Goal: Check status: Check status

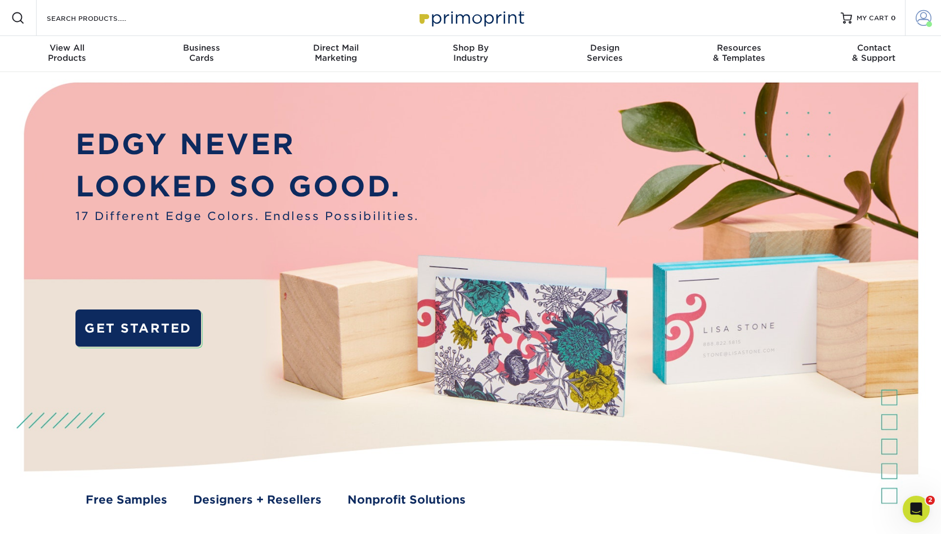
click at [929, 18] on span at bounding box center [924, 18] width 16 height 16
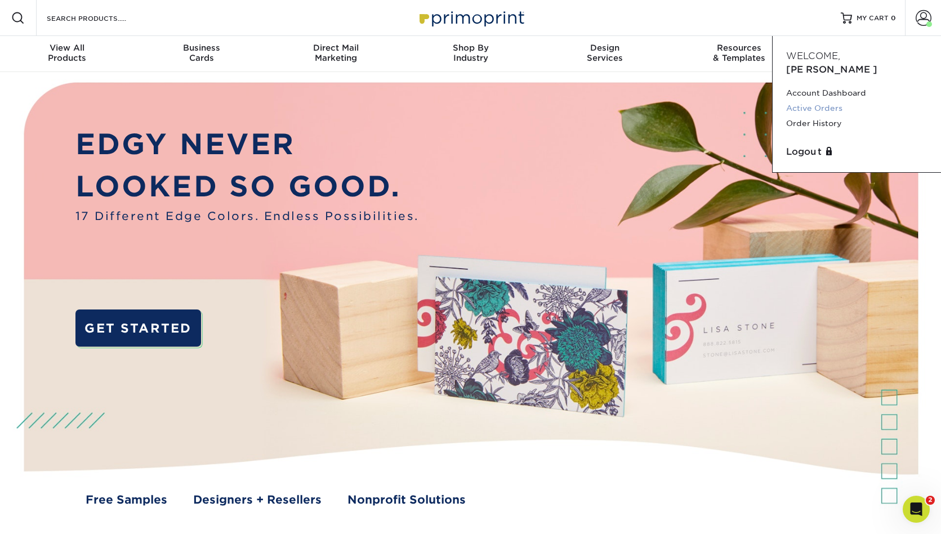
click at [813, 101] on link "Active Orders" at bounding box center [856, 108] width 141 height 15
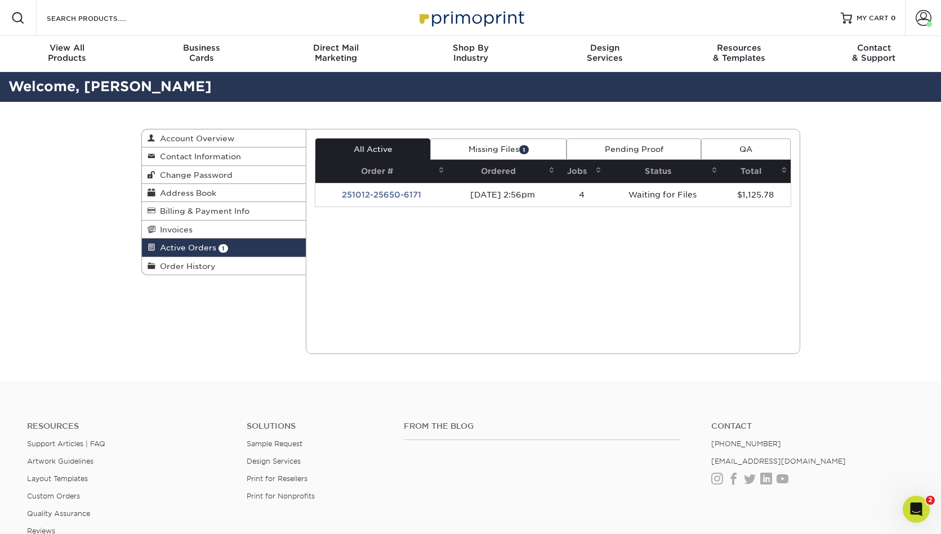
click at [359, 194] on td "251012-25650-6171" at bounding box center [381, 195] width 132 height 24
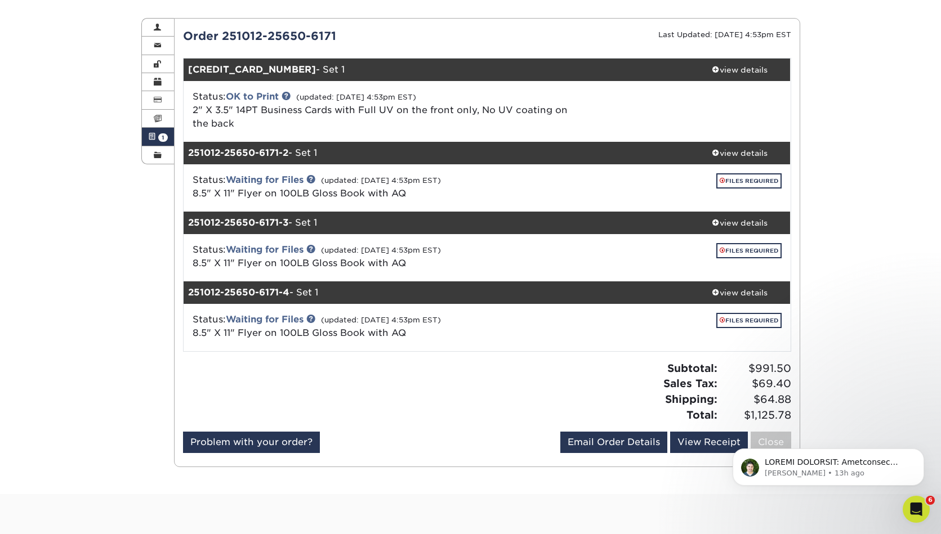
scroll to position [142, 0]
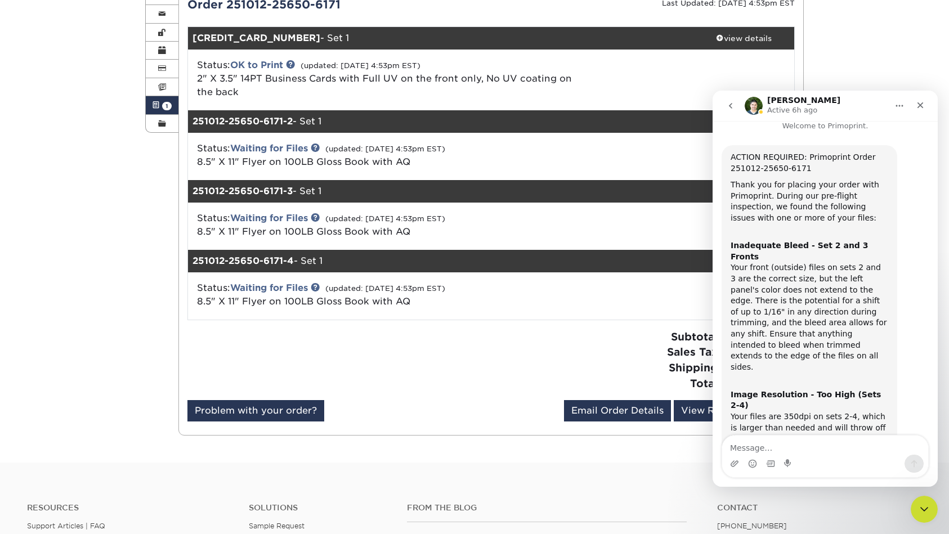
scroll to position [0, 0]
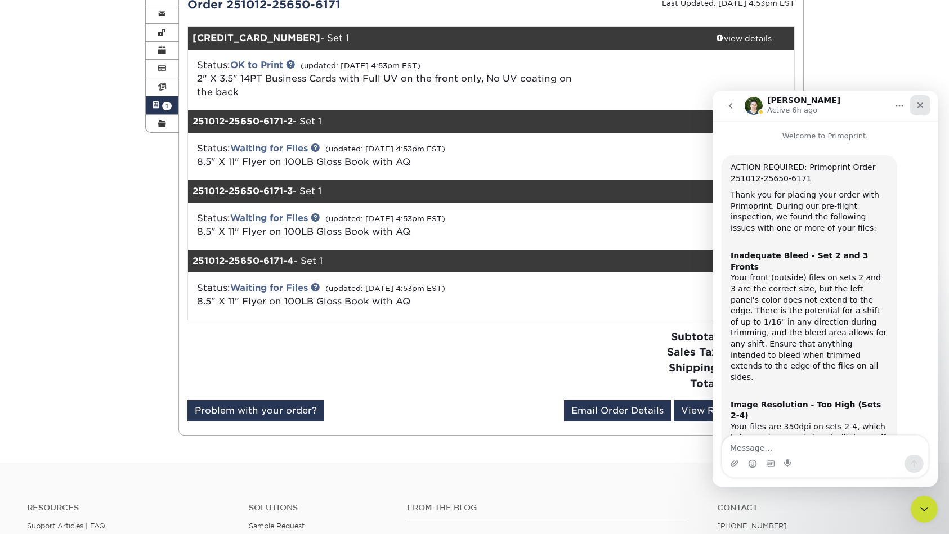
click at [915, 104] on div "Close" at bounding box center [920, 105] width 20 height 20
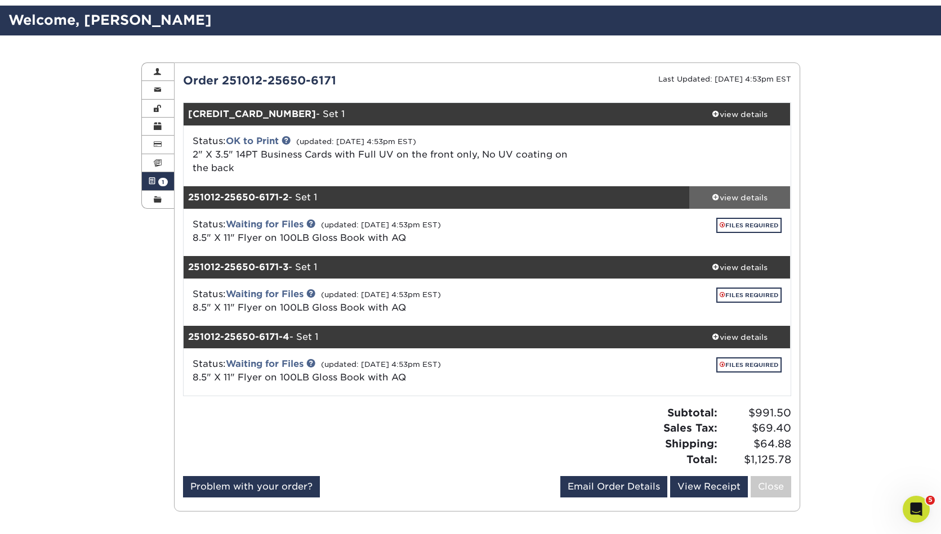
click at [734, 197] on div "view details" at bounding box center [739, 197] width 101 height 11
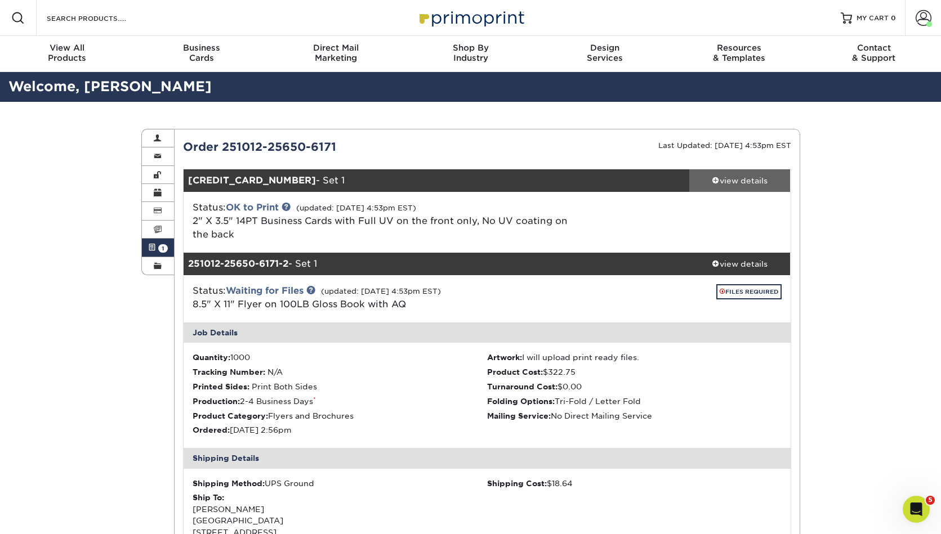
click at [747, 182] on div "view details" at bounding box center [739, 180] width 101 height 11
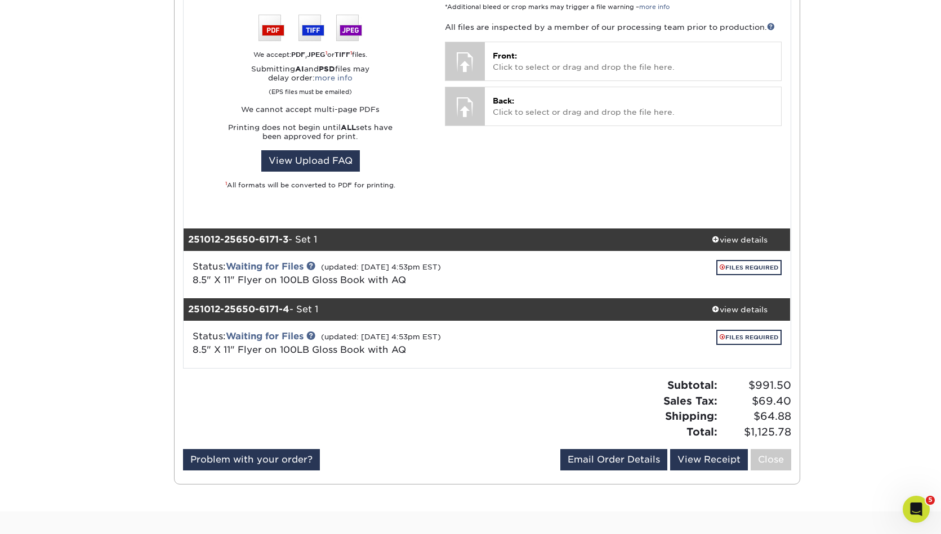
scroll to position [1162, 0]
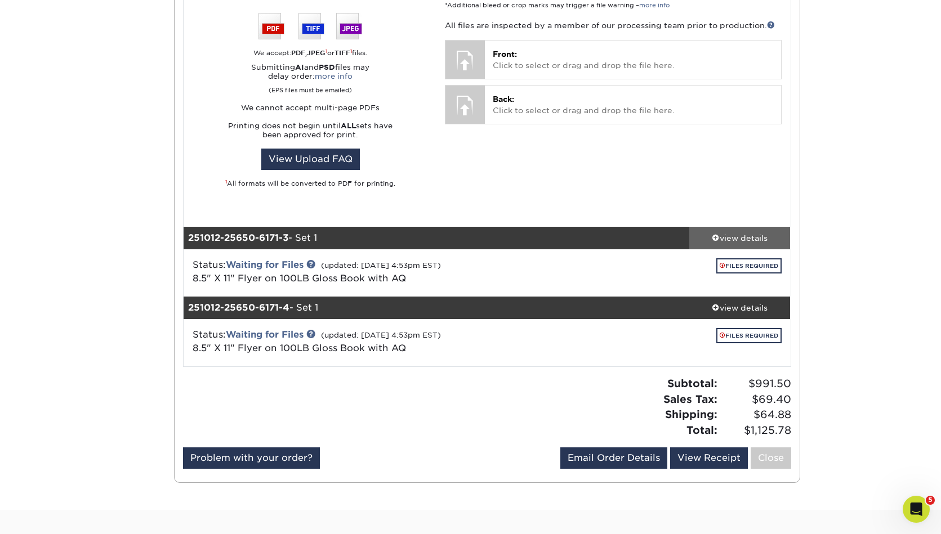
click at [726, 233] on div "view details" at bounding box center [739, 238] width 101 height 11
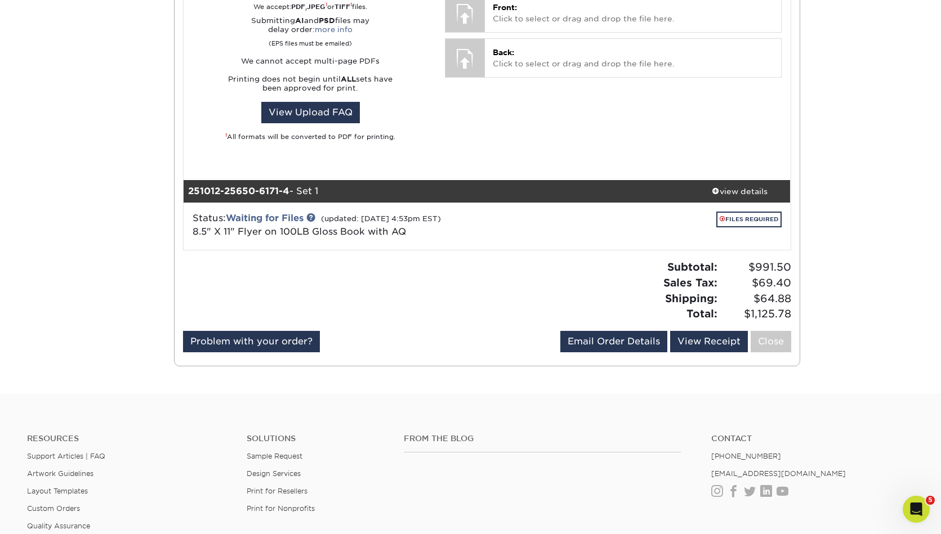
scroll to position [1971, 0]
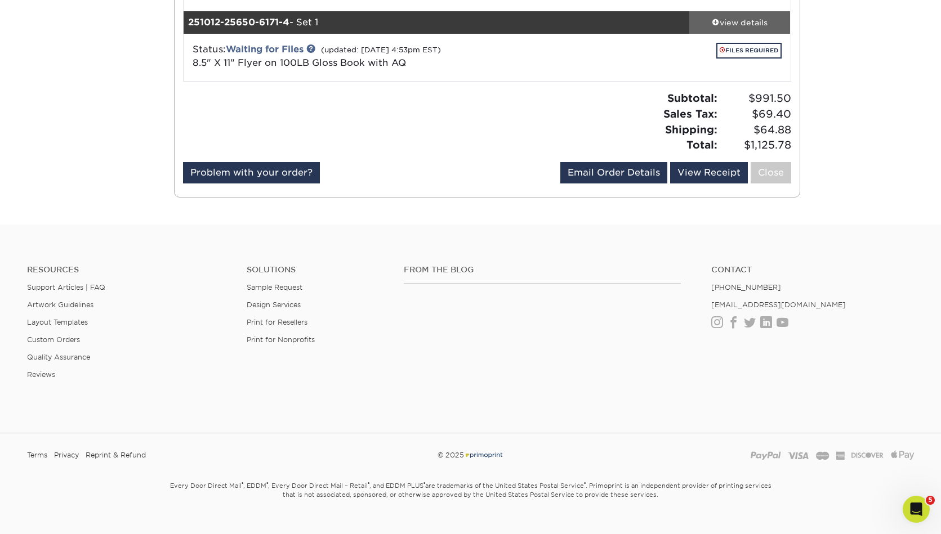
click at [746, 17] on div "view details" at bounding box center [739, 22] width 101 height 11
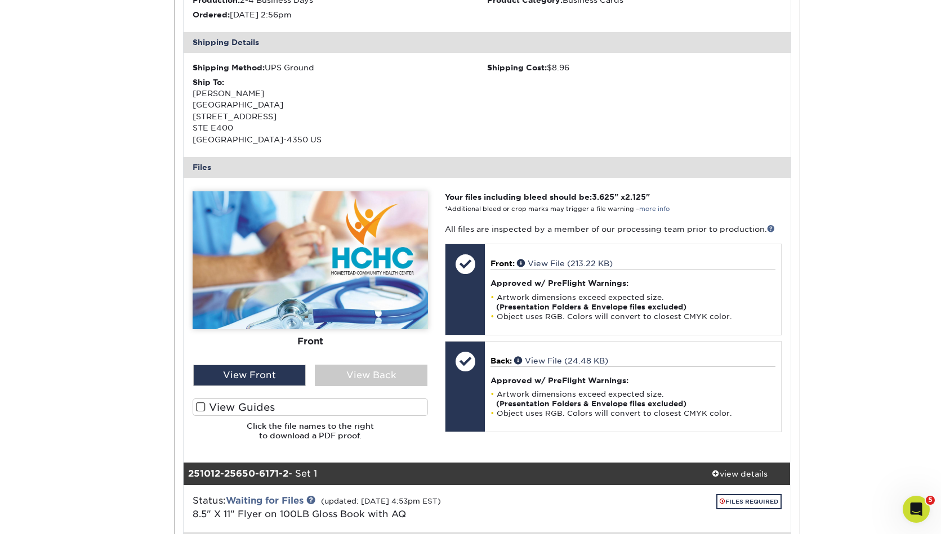
scroll to position [0, 0]
